Goal: Transaction & Acquisition: Purchase product/service

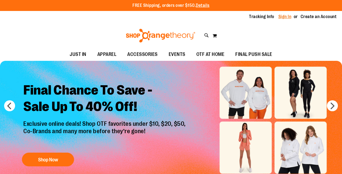
type input "**********"
click at [287, 15] on link "Sign In" at bounding box center [284, 17] width 13 height 6
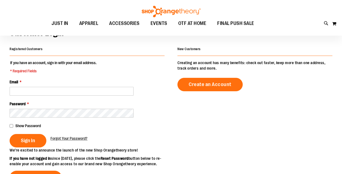
scroll to position [47, 0]
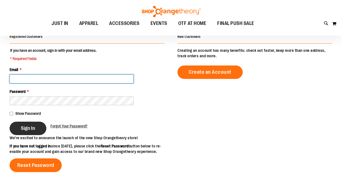
type input "**********"
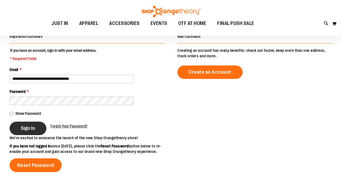
type input "**********"
click at [35, 129] on span "Sign In" at bounding box center [28, 128] width 14 height 6
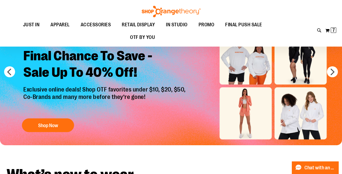
scroll to position [19, 0]
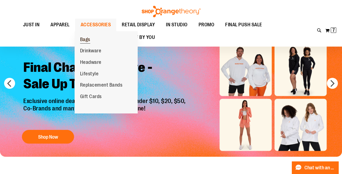
type input "**********"
click at [84, 41] on span "Bags" at bounding box center [85, 40] width 10 height 7
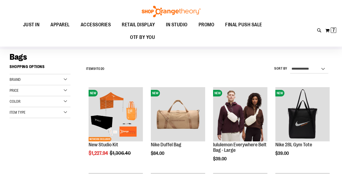
scroll to position [63, 0]
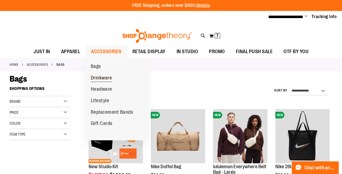
type input "**********"
click at [101, 81] on span "Drinkware" at bounding box center [101, 78] width 21 height 7
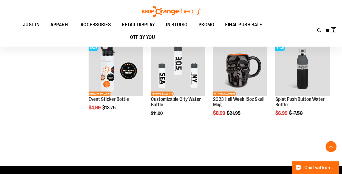
scroll to position [341, 0]
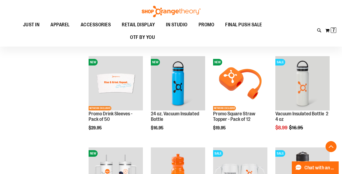
scroll to position [128, 0]
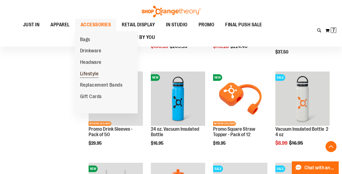
type input "**********"
click at [90, 74] on span "Lifestyle" at bounding box center [89, 74] width 19 height 7
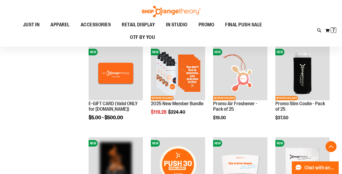
scroll to position [152, 0]
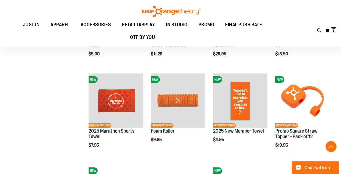
scroll to position [327, 0]
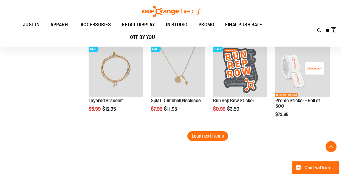
scroll to position [796, 0]
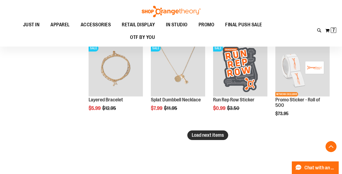
type input "**********"
click at [202, 135] on span "Load next items" at bounding box center [208, 134] width 32 height 5
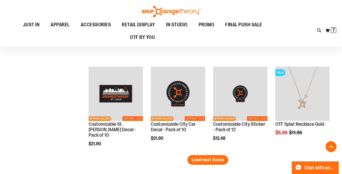
scroll to position [1043, 0]
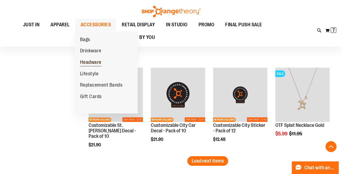
click at [93, 60] on span "Headware" at bounding box center [90, 62] width 21 height 7
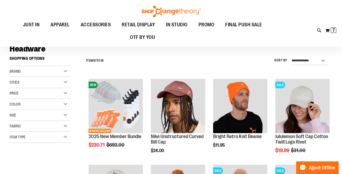
scroll to position [30, 0]
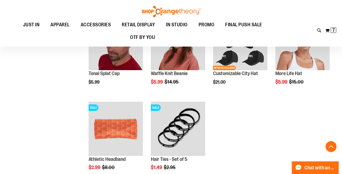
scroll to position [262, 0]
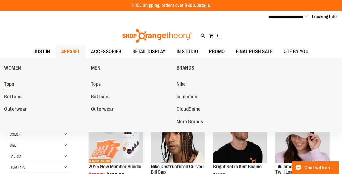
type input "**********"
click at [13, 85] on span "Tops" at bounding box center [9, 84] width 10 height 7
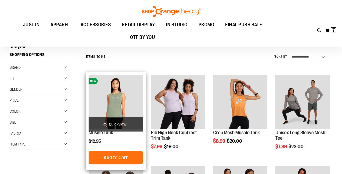
scroll to position [35, 0]
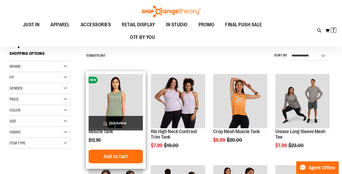
type input "**********"
click at [120, 123] on span "Quickview" at bounding box center [116, 123] width 54 height 15
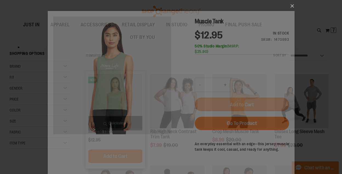
scroll to position [0, 0]
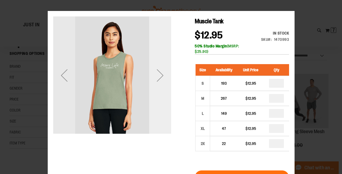
click at [159, 72] on div "Next" at bounding box center [160, 75] width 22 height 22
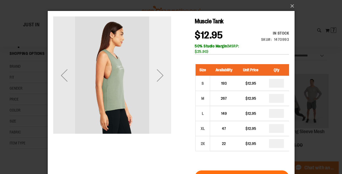
click at [160, 73] on div "Next" at bounding box center [160, 75] width 22 height 22
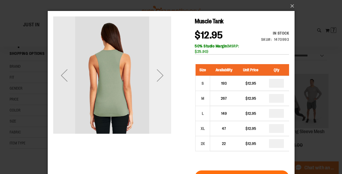
click at [160, 73] on div "Next" at bounding box center [160, 75] width 22 height 22
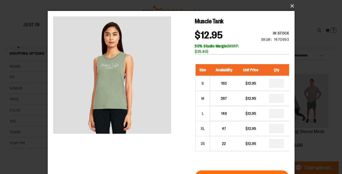
click at [292, 7] on button "×" at bounding box center [172, 6] width 247 height 12
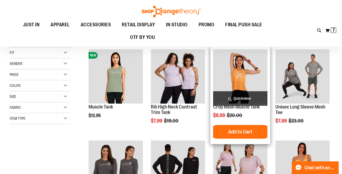
scroll to position [64, 0]
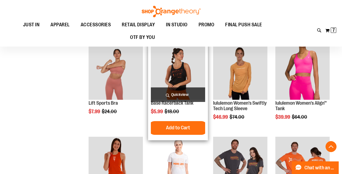
scroll to position [335, 0]
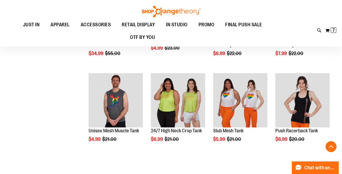
scroll to position [492, 0]
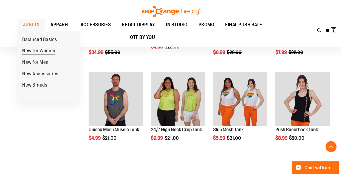
click at [37, 53] on span "New for Women" at bounding box center [38, 51] width 33 height 7
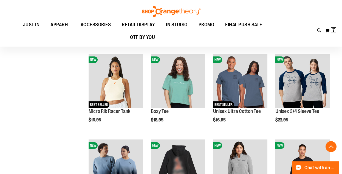
scroll to position [141, 0]
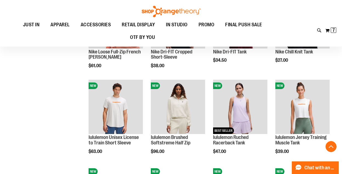
scroll to position [393, 0]
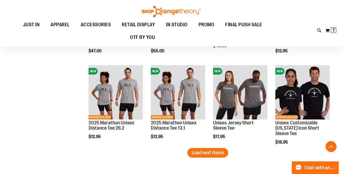
scroll to position [731, 0]
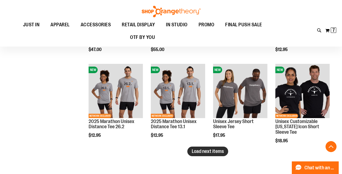
type input "**********"
click at [216, 152] on span "Load next items" at bounding box center [208, 151] width 32 height 5
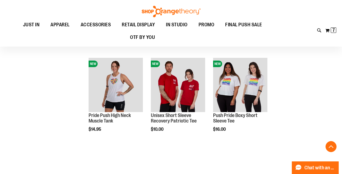
scroll to position [994, 0]
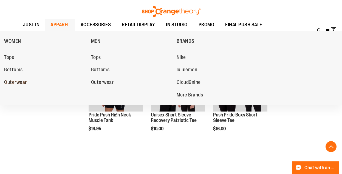
click at [19, 82] on span "Outerwear" at bounding box center [15, 82] width 23 height 7
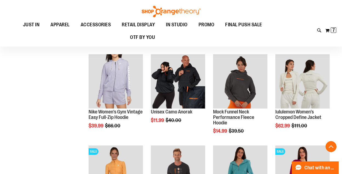
scroll to position [146, 0]
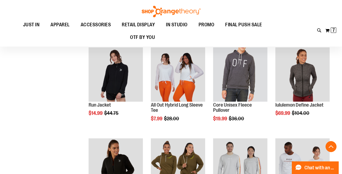
scroll to position [428, 0]
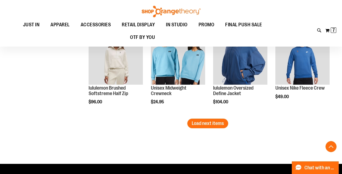
scroll to position [808, 0]
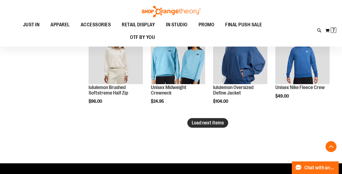
type input "**********"
click at [221, 125] on span "Load next items" at bounding box center [208, 122] width 32 height 5
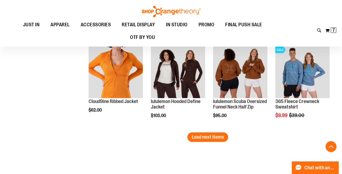
scroll to position [1060, 0]
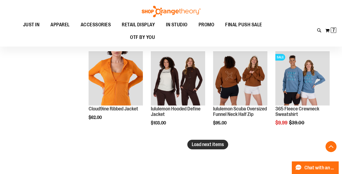
click at [221, 145] on span "Load next items" at bounding box center [208, 144] width 32 height 5
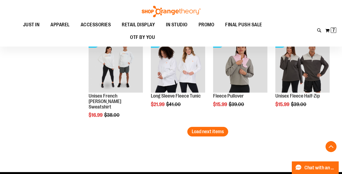
scroll to position [1347, 0]
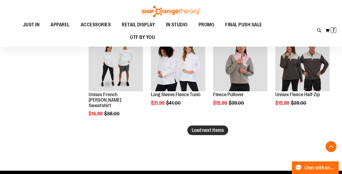
click at [211, 133] on span "Load next items" at bounding box center [208, 129] width 32 height 5
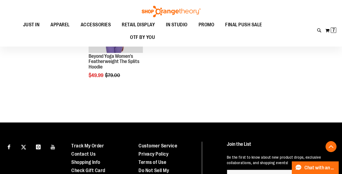
scroll to position [1665, 0]
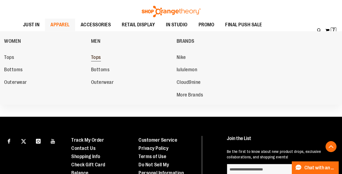
click at [97, 56] on span "Tops" at bounding box center [96, 58] width 10 height 7
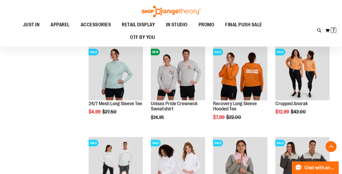
scroll to position [1107, 0]
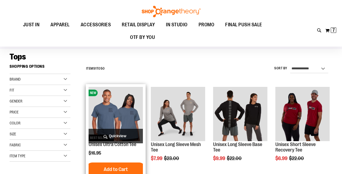
scroll to position [57, 0]
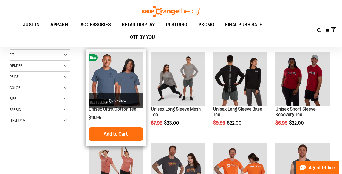
type input "**********"
click at [117, 103] on span "Quickview" at bounding box center [116, 100] width 54 height 15
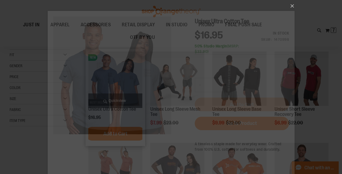
scroll to position [0, 0]
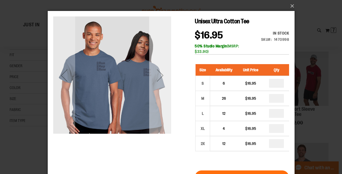
click at [158, 77] on div "Next" at bounding box center [160, 75] width 22 height 22
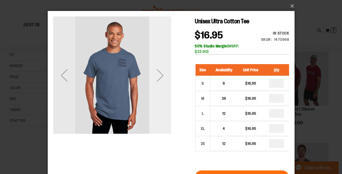
click at [158, 77] on div "Next" at bounding box center [160, 75] width 22 height 22
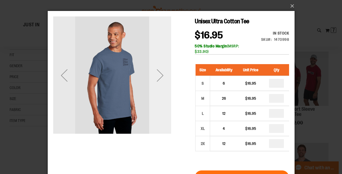
click at [158, 77] on div "Next" at bounding box center [160, 75] width 22 height 22
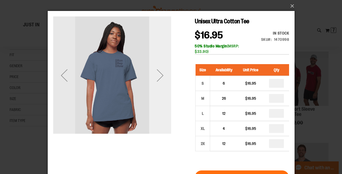
click at [158, 77] on div "Next" at bounding box center [160, 75] width 22 height 22
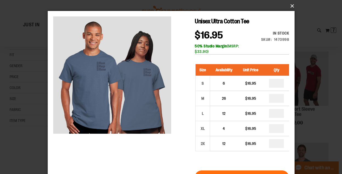
click at [289, 7] on button "×" at bounding box center [172, 6] width 247 height 12
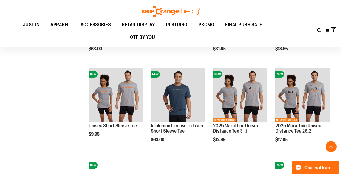
scroll to position [409, 0]
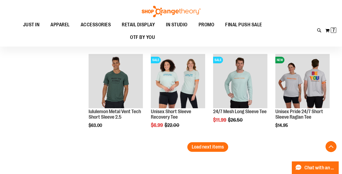
scroll to position [795, 0]
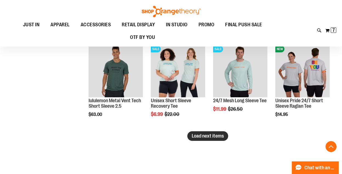
click at [196, 138] on span "Load next items" at bounding box center [208, 135] width 32 height 5
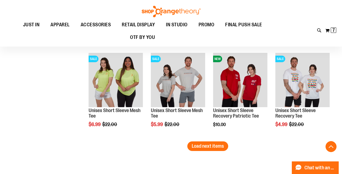
scroll to position [1059, 0]
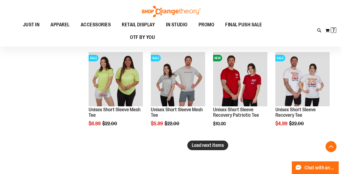
click at [203, 147] on span "Load next items" at bounding box center [208, 145] width 32 height 5
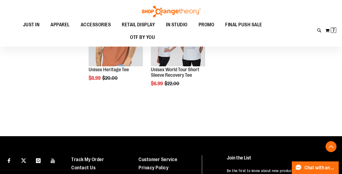
scroll to position [1182, 0]
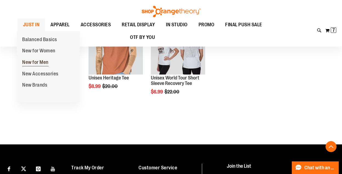
click at [44, 61] on span "New for Men" at bounding box center [35, 62] width 26 height 7
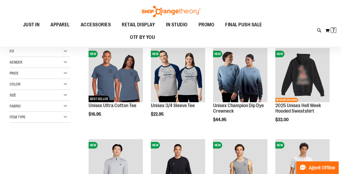
scroll to position [61, 0]
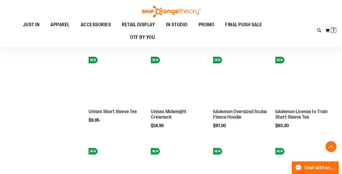
scroll to position [329, 0]
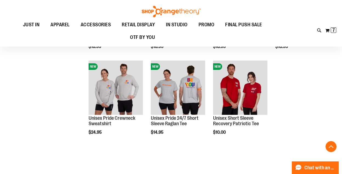
scroll to position [686, 0]
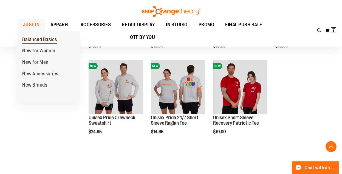
type input "**********"
click at [35, 41] on span "Balanced Basics" at bounding box center [39, 40] width 35 height 7
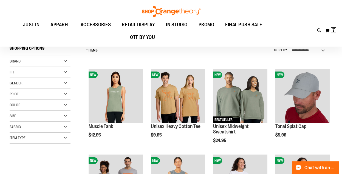
scroll to position [38, 0]
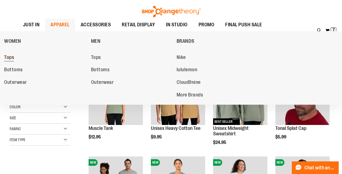
type input "**********"
click at [13, 55] on span "Tops" at bounding box center [9, 58] width 10 height 7
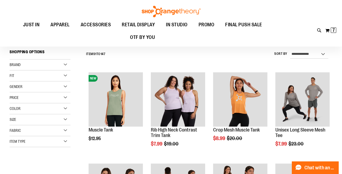
scroll to position [33, 0]
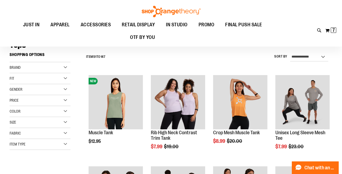
type input "**********"
click at [301, 57] on select "**********" at bounding box center [309, 57] width 38 height 9
select select "**********"
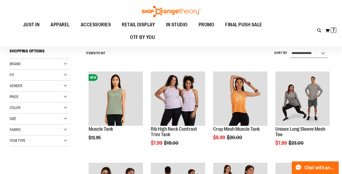
scroll to position [37, 0]
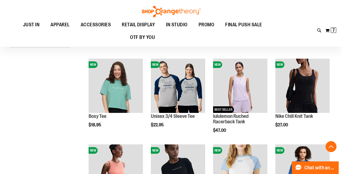
scroll to position [136, 0]
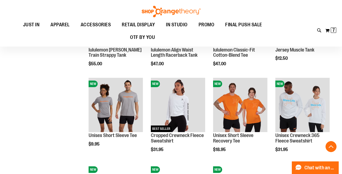
scroll to position [374, 0]
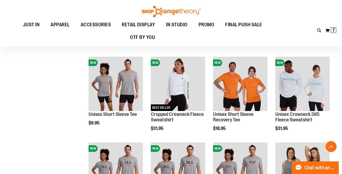
scroll to position [394, 0]
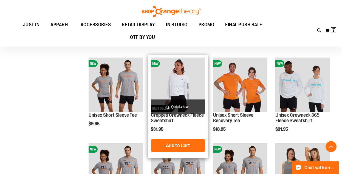
click at [179, 107] on span "Quickview" at bounding box center [178, 106] width 54 height 15
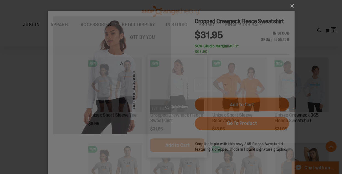
scroll to position [0, 0]
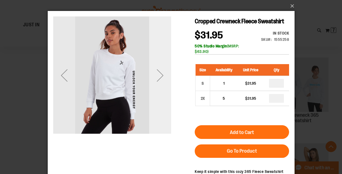
click at [163, 73] on div "Next" at bounding box center [160, 75] width 22 height 22
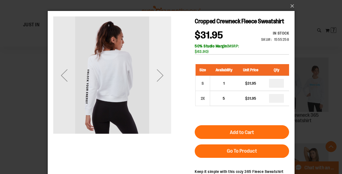
click at [163, 73] on div "Next" at bounding box center [160, 75] width 22 height 22
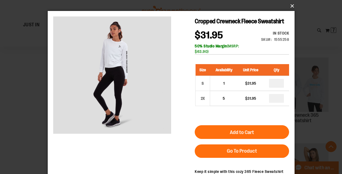
click at [292, 7] on button "×" at bounding box center [172, 6] width 247 height 12
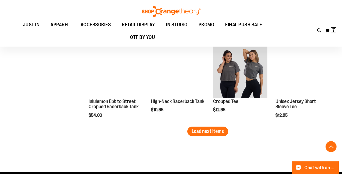
scroll to position [753, 0]
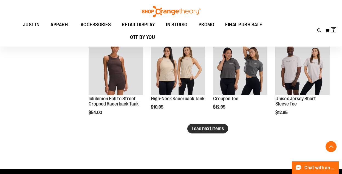
click at [209, 127] on span "Load next items" at bounding box center [208, 128] width 32 height 5
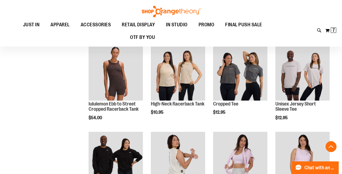
scroll to position [748, 0]
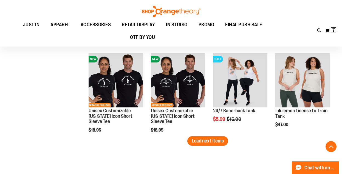
scroll to position [1001, 0]
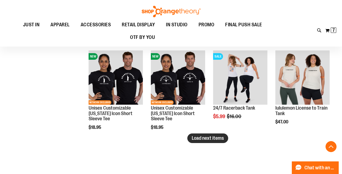
click at [217, 138] on span "Load next items" at bounding box center [208, 137] width 32 height 5
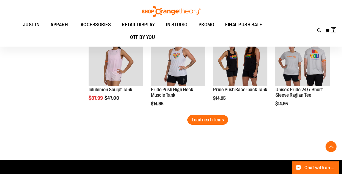
scroll to position [1296, 0]
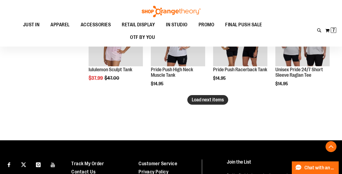
drag, startPoint x: 208, startPoint y: 102, endPoint x: 197, endPoint y: 102, distance: 10.7
click at [208, 102] on span "Load next items" at bounding box center [208, 99] width 32 height 5
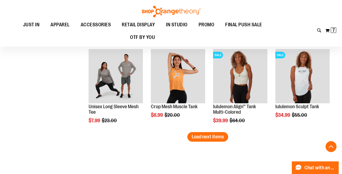
scroll to position [1518, 0]
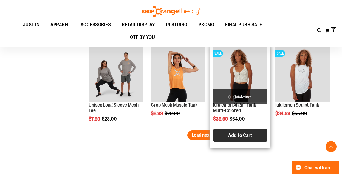
click at [214, 135] on button "Add to Cart" at bounding box center [240, 136] width 60 height 14
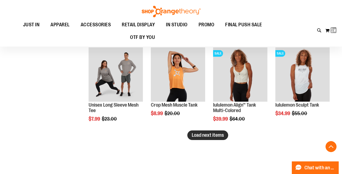
click at [219, 136] on span "Load next items" at bounding box center [208, 134] width 32 height 5
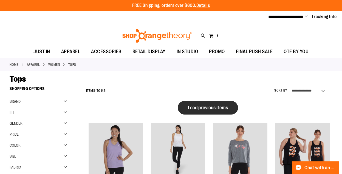
type input "**********"
click at [198, 111] on button "Load previous items" at bounding box center [208, 108] width 60 height 14
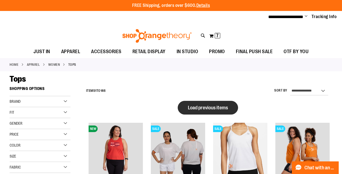
click at [195, 107] on span "Load previous items" at bounding box center [208, 107] width 40 height 5
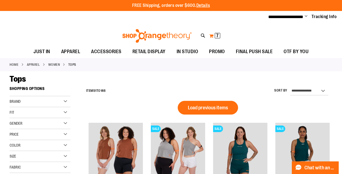
click at [213, 36] on button "My Cart 7 7 items" at bounding box center [215, 36] width 12 height 9
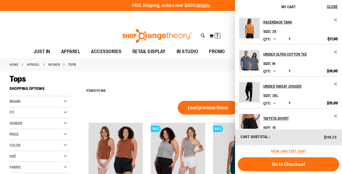
click at [281, 152] on span "View and edit cart" at bounding box center [288, 151] width 35 height 4
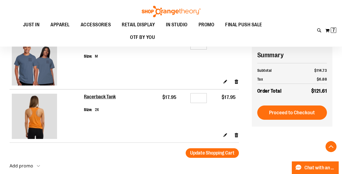
scroll to position [269, 0]
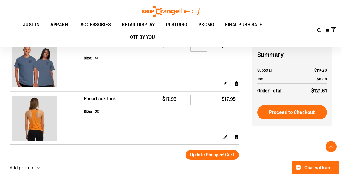
type input "**********"
click at [98, 98] on h2 "Racerback Tank" at bounding box center [100, 99] width 32 height 6
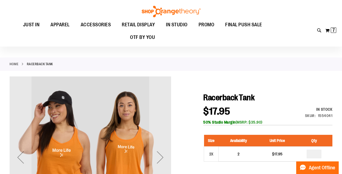
scroll to position [28, 0]
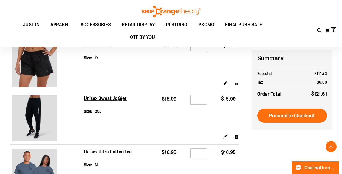
scroll to position [104, 0]
